Goal: Transaction & Acquisition: Purchase product/service

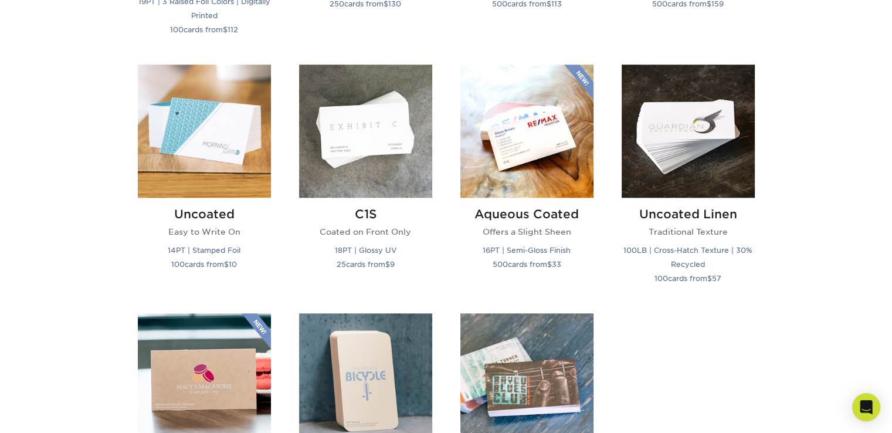
scroll to position [996, 0]
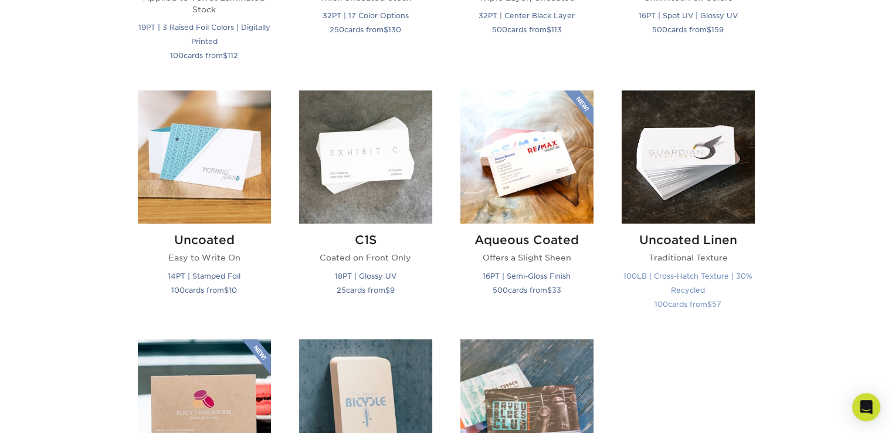
click at [712, 263] on p "Traditional Texture" at bounding box center [687, 257] width 133 height 12
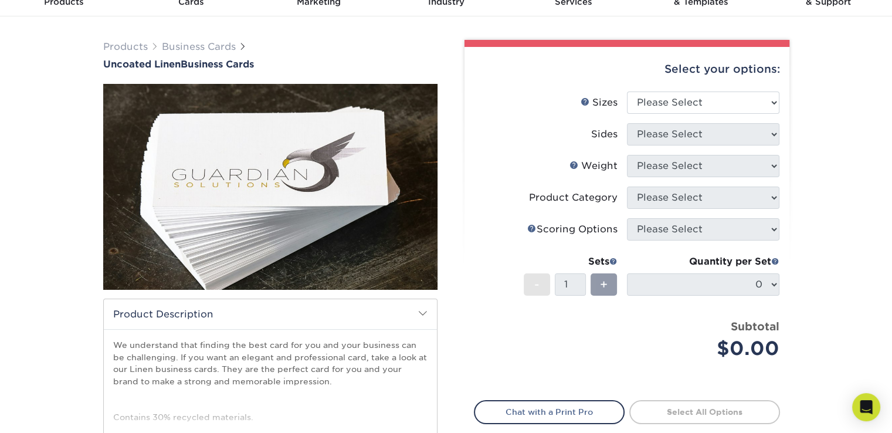
scroll to position [59, 0]
click at [733, 114] on select "Please Select 2" x 3.5" - Standard 2" x 7" - Foldover Card 2.125" x 3.375" - Eu…" at bounding box center [703, 102] width 152 height 22
select select "2.00x3.50"
click at [627, 100] on select "Please Select 2" x 3.5" - Standard 2" x 7" - Foldover Card 2.125" x 3.375" - Eu…" at bounding box center [703, 102] width 152 height 22
click at [731, 145] on select "Please Select Print Both Sides Print Front Only" at bounding box center [703, 134] width 152 height 22
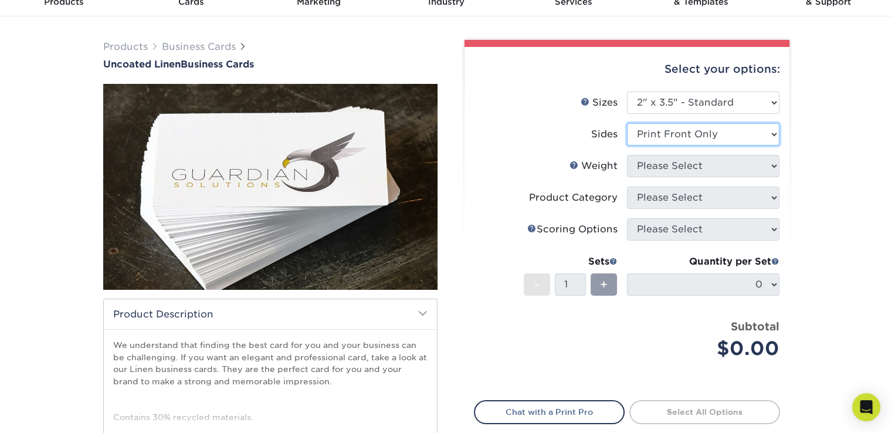
click at [627, 133] on select "Please Select Print Both Sides Print Front Only" at bounding box center [703, 134] width 152 height 22
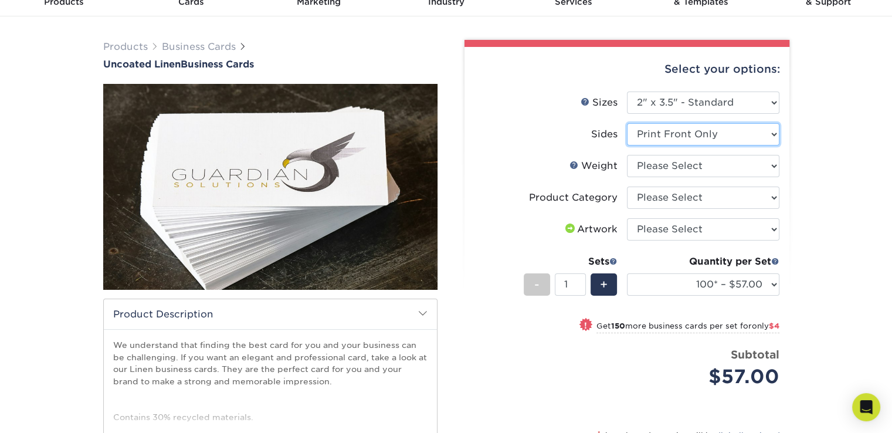
click at [734, 145] on select "Please Select Print Both Sides Print Front Only" at bounding box center [703, 134] width 152 height 22
select select "13abbda7-1d64-4f25-8bb2-c179b224825d"
click at [627, 133] on select "Please Select Print Both Sides Print Front Only" at bounding box center [703, 134] width 152 height 22
click at [741, 177] on select "Please Select 100LB" at bounding box center [703, 166] width 152 height 22
select select "100LB"
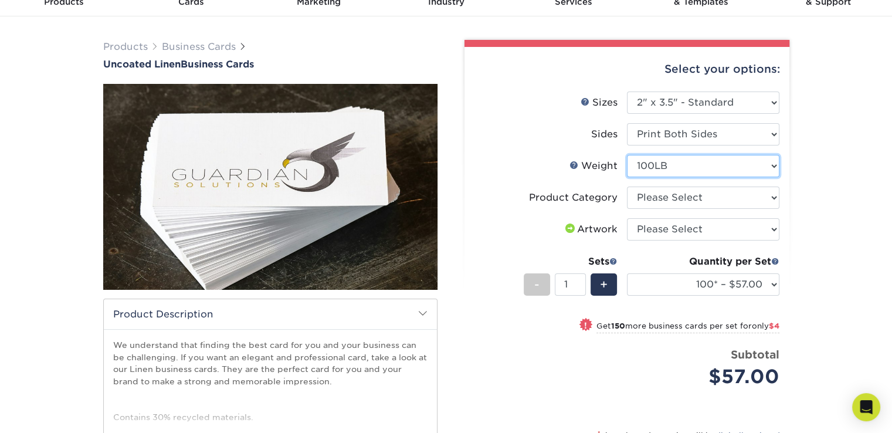
click at [627, 167] on select "Please Select 100LB" at bounding box center [703, 166] width 152 height 22
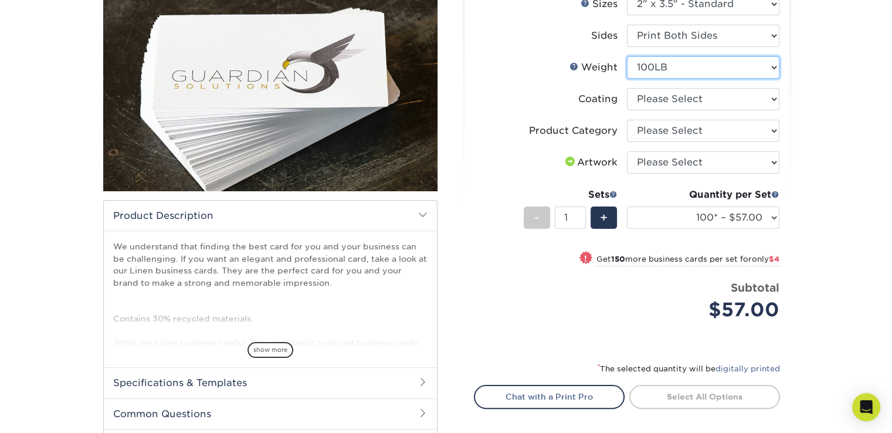
scroll to position [176, 0]
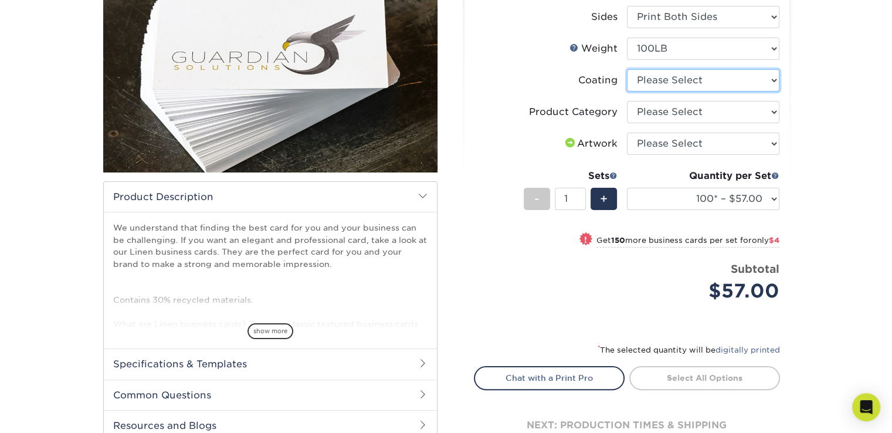
click at [696, 91] on select at bounding box center [703, 80] width 152 height 22
select select "3e7618de-abca-4bda-9f97-8b9129e913d8"
click at [627, 83] on select at bounding box center [703, 80] width 152 height 22
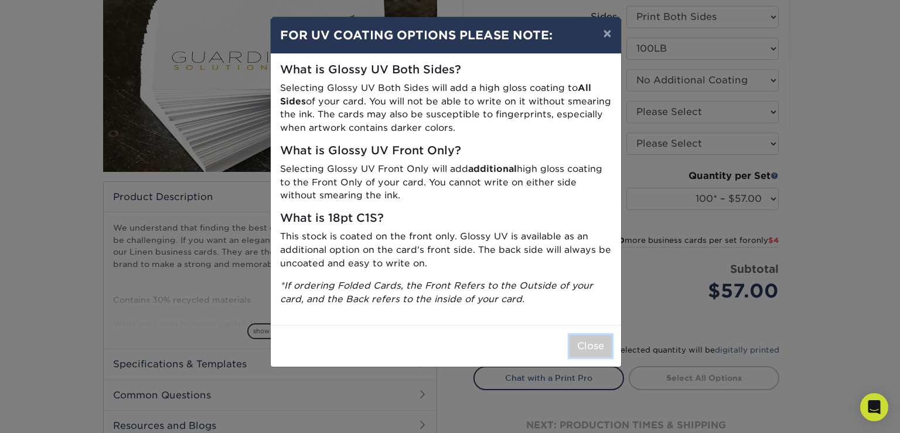
click at [593, 357] on button "Close" at bounding box center [591, 346] width 42 height 22
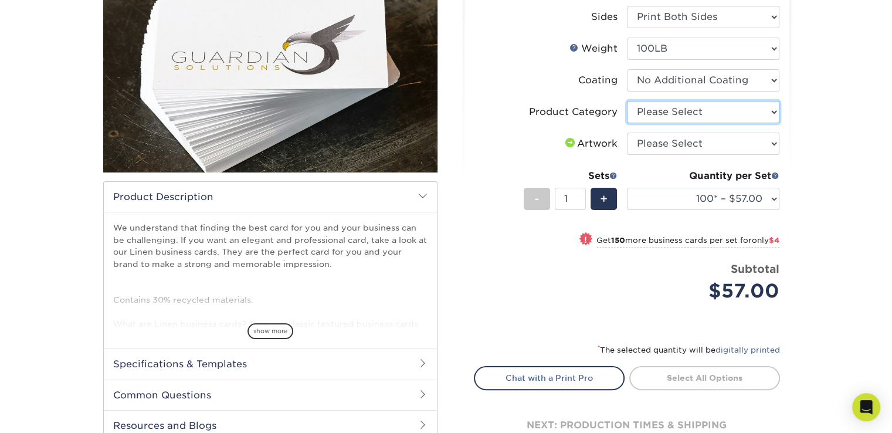
click at [715, 123] on select "Please Select Business Cards" at bounding box center [703, 112] width 152 height 22
select select "3b5148f1-0588-4f88-a218-97bcfdce65c1"
click at [627, 117] on select "Please Select Business Cards" at bounding box center [703, 112] width 152 height 22
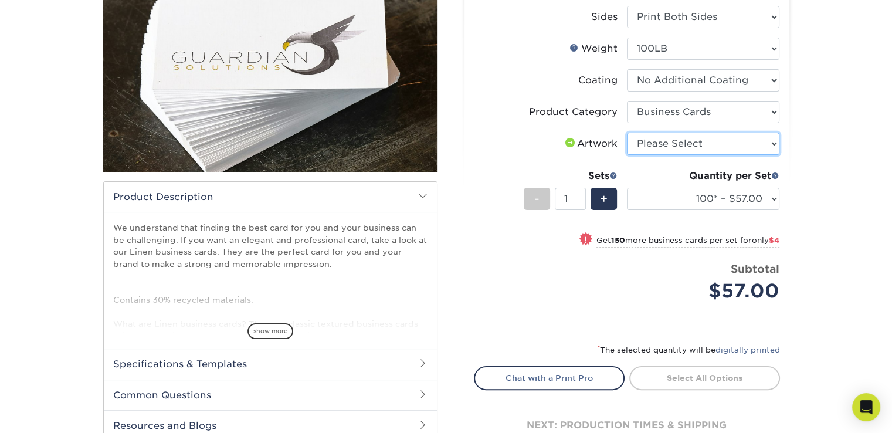
click at [721, 155] on select "Please Select I will upload files I need a design - $100" at bounding box center [703, 143] width 152 height 22
select select "upload"
click at [627, 150] on select "Please Select I will upload files I need a design - $100" at bounding box center [703, 143] width 152 height 22
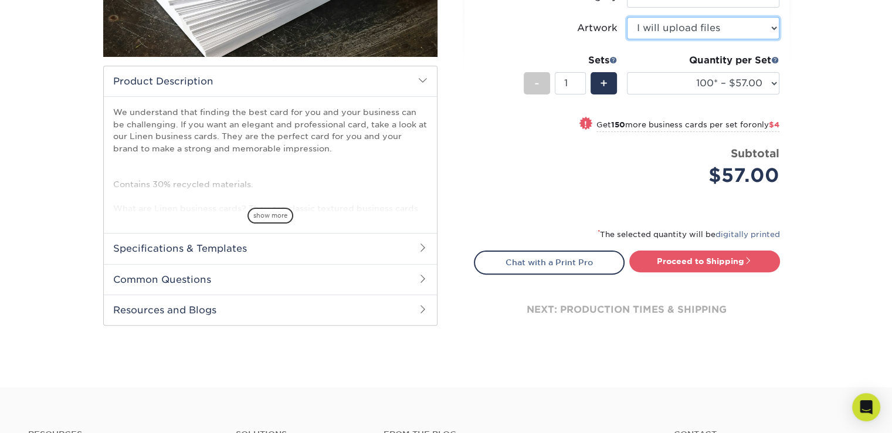
scroll to position [293, 0]
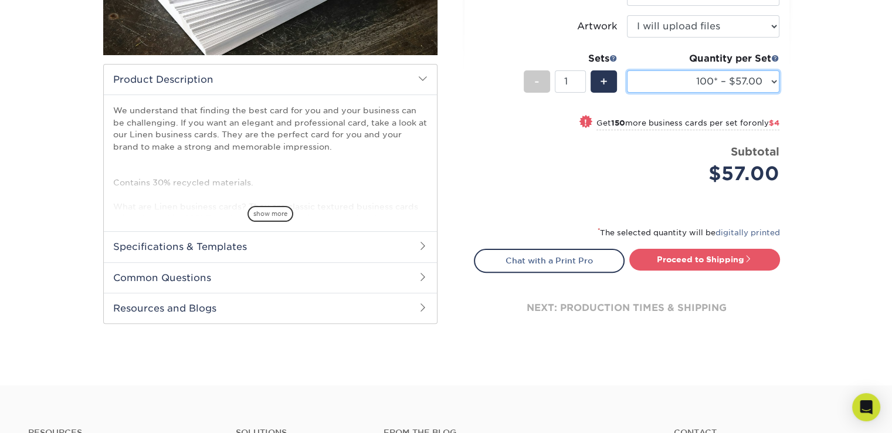
click at [692, 93] on select "100* – $57.00 250* – $61.00 500* – $69.00 1000 – $72.00 2500 – $114.00 5000 – $…" at bounding box center [703, 81] width 152 height 22
click at [627, 91] on select "100* – $57.00 250* – $61.00 500* – $69.00 1000 – $72.00 2500 – $114.00 5000 – $…" at bounding box center [703, 81] width 152 height 22
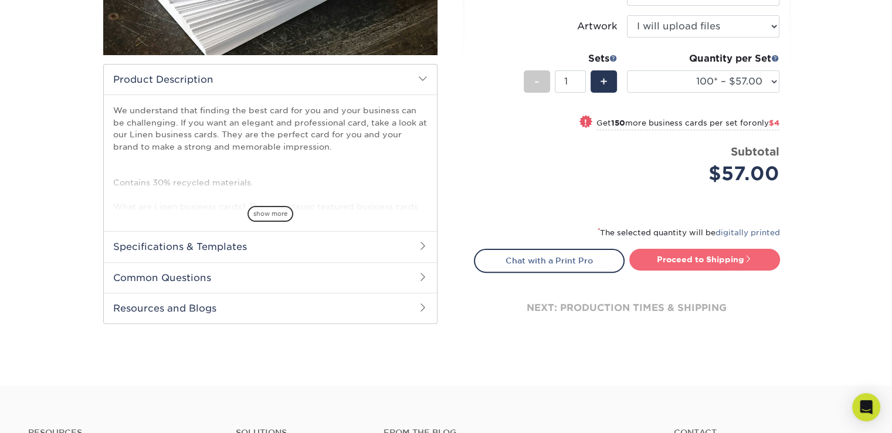
click at [717, 270] on link "Proceed to Shipping" at bounding box center [704, 259] width 151 height 21
type input "Set 1"
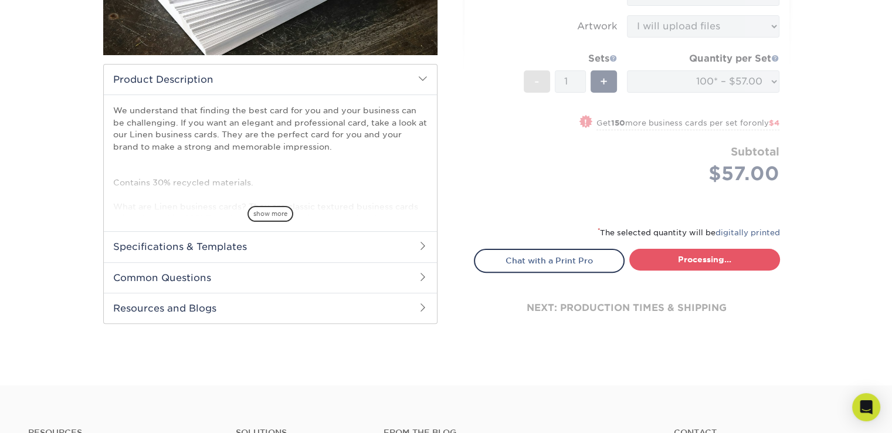
select select "24c89b93-cee1-4ec0-80df-0ff95a9270dd"
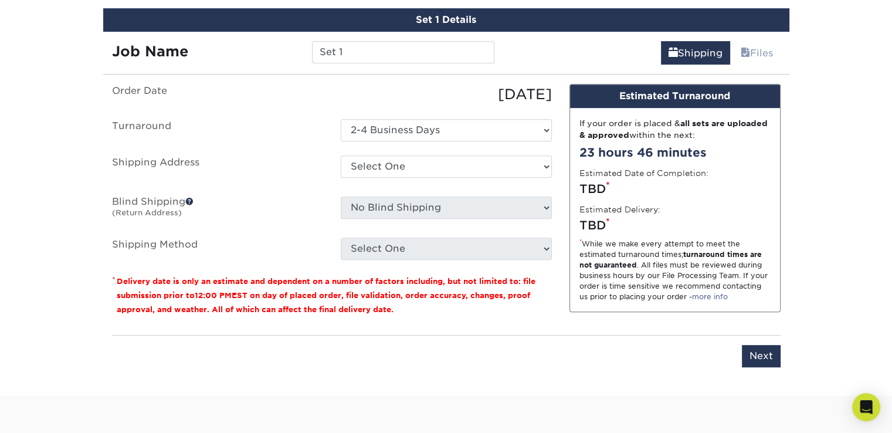
scroll to position [671, 0]
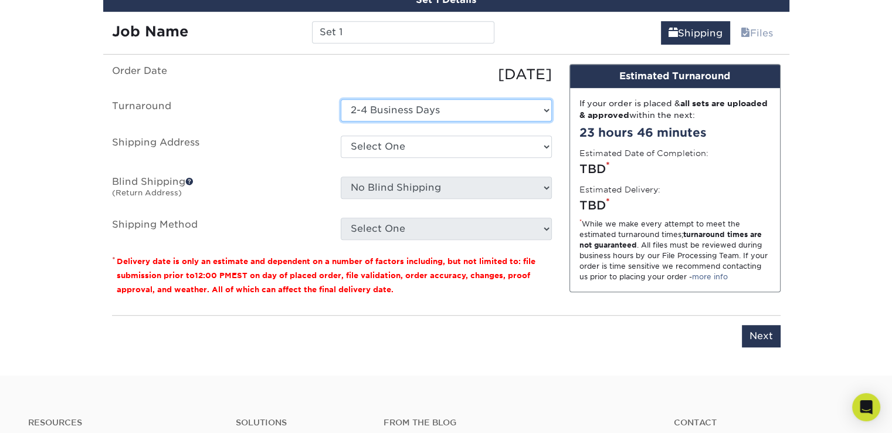
click at [444, 121] on select "Select One 2-4 Business Days" at bounding box center [446, 110] width 211 height 22
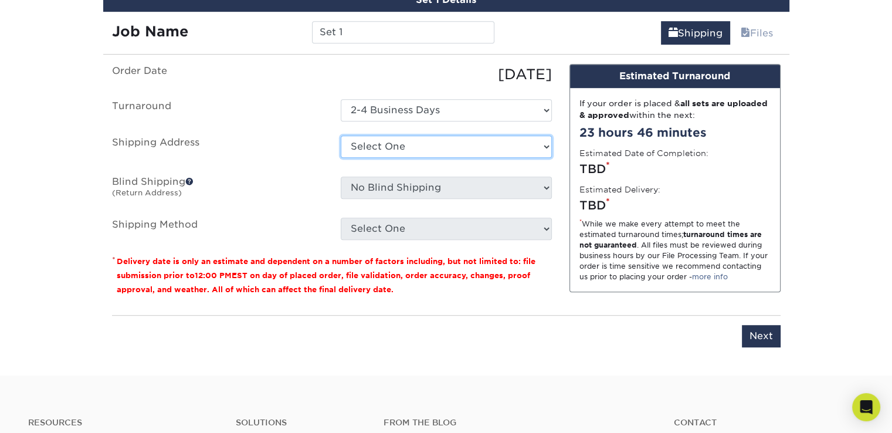
click at [444, 158] on select "Select One + Add New Address - Login" at bounding box center [446, 146] width 211 height 22
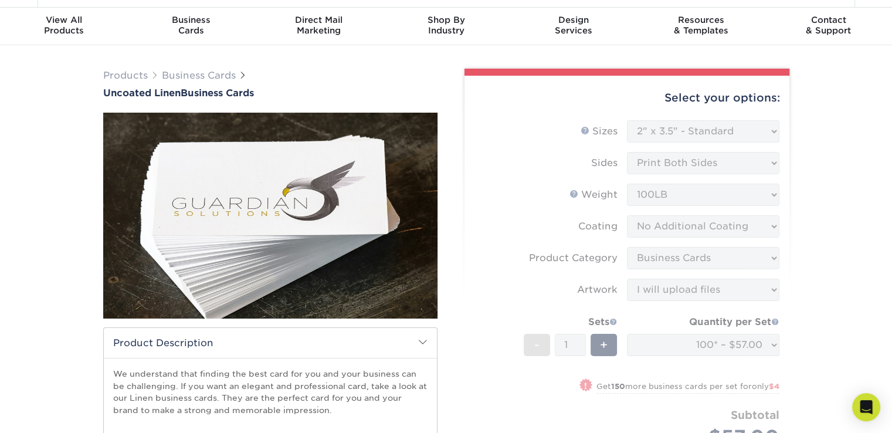
scroll to position [0, 0]
